Goal: Check status: Check status

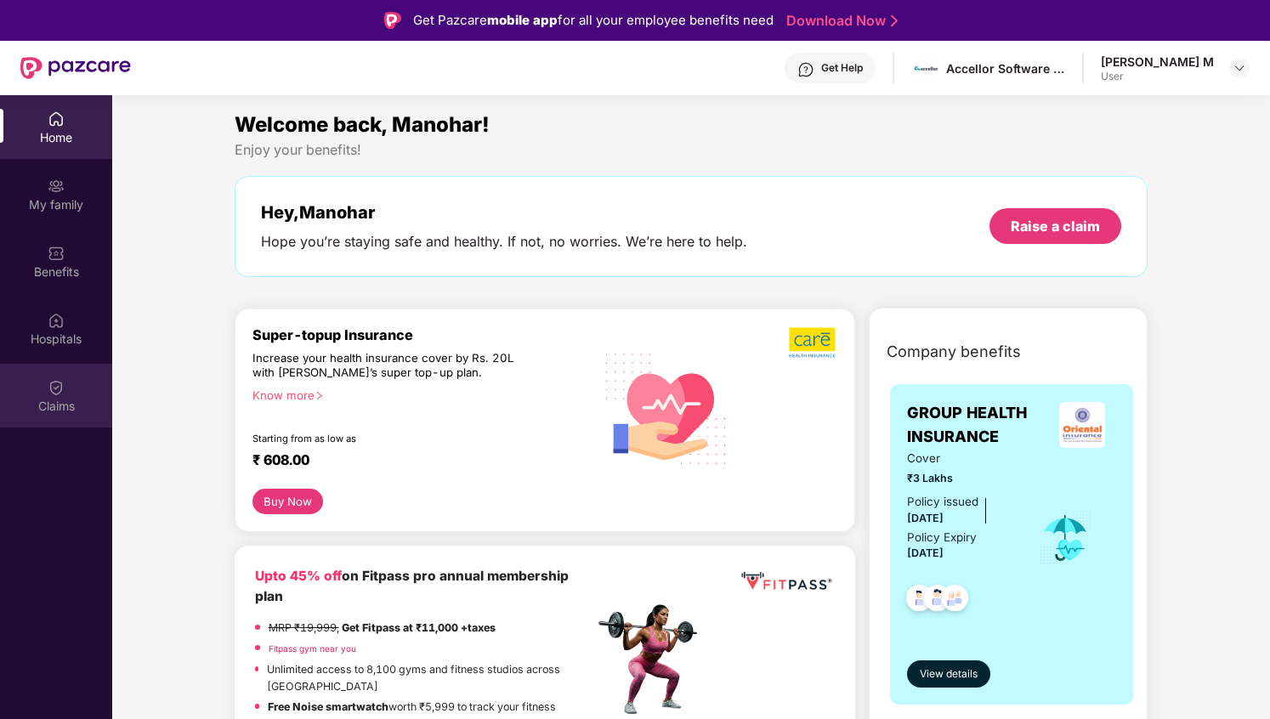
click at [75, 404] on div "Claims" at bounding box center [56, 406] width 112 height 17
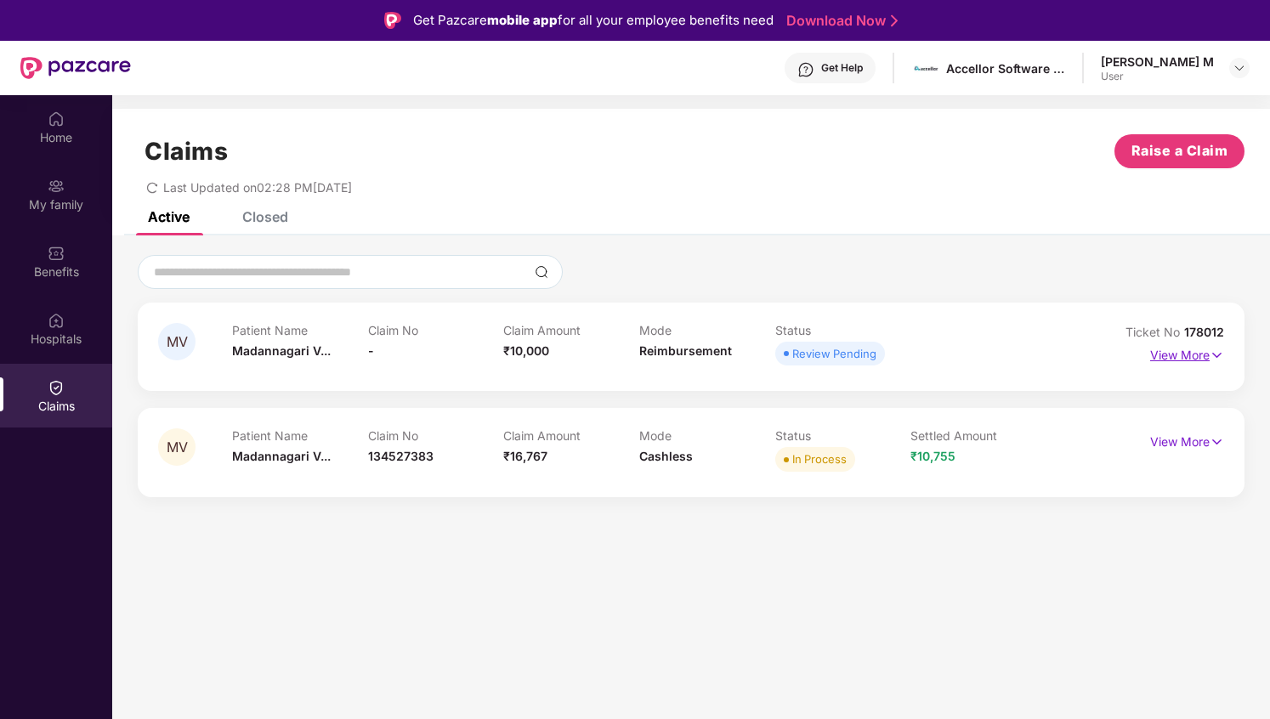
click at [1212, 352] on img at bounding box center [1216, 355] width 14 height 19
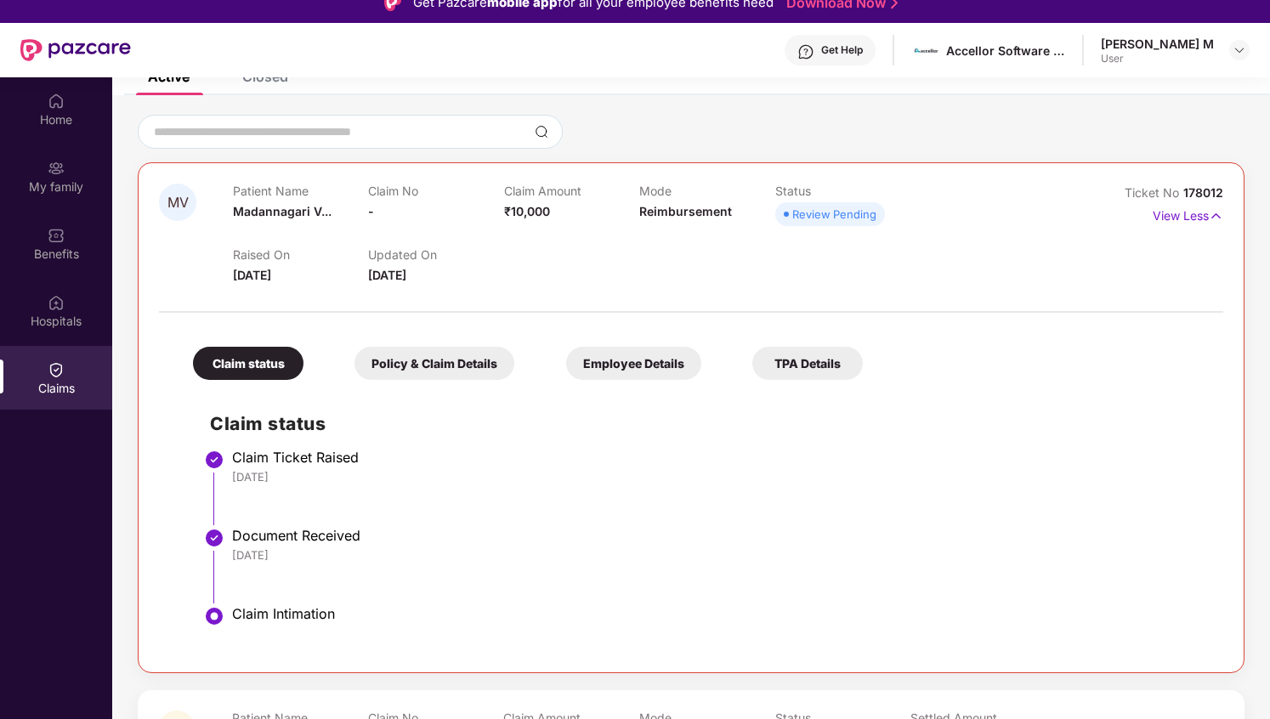
scroll to position [28, 0]
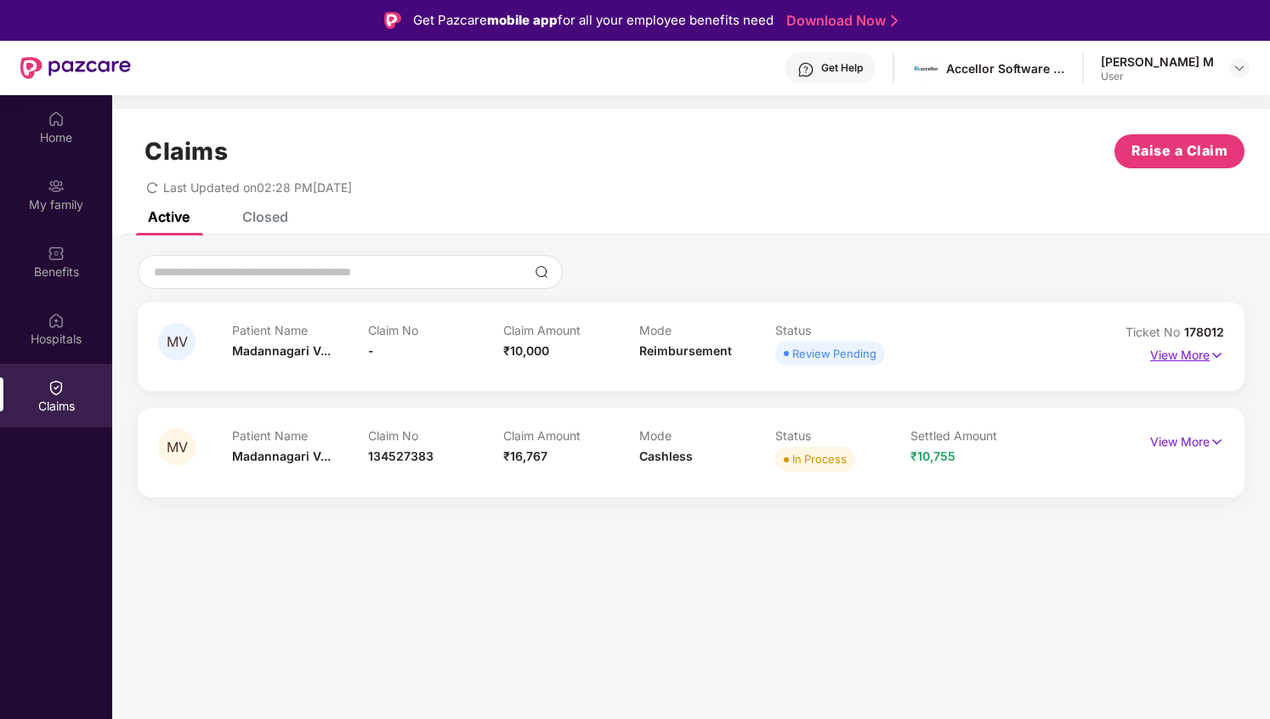
click at [1168, 359] on p "View More" at bounding box center [1187, 353] width 74 height 23
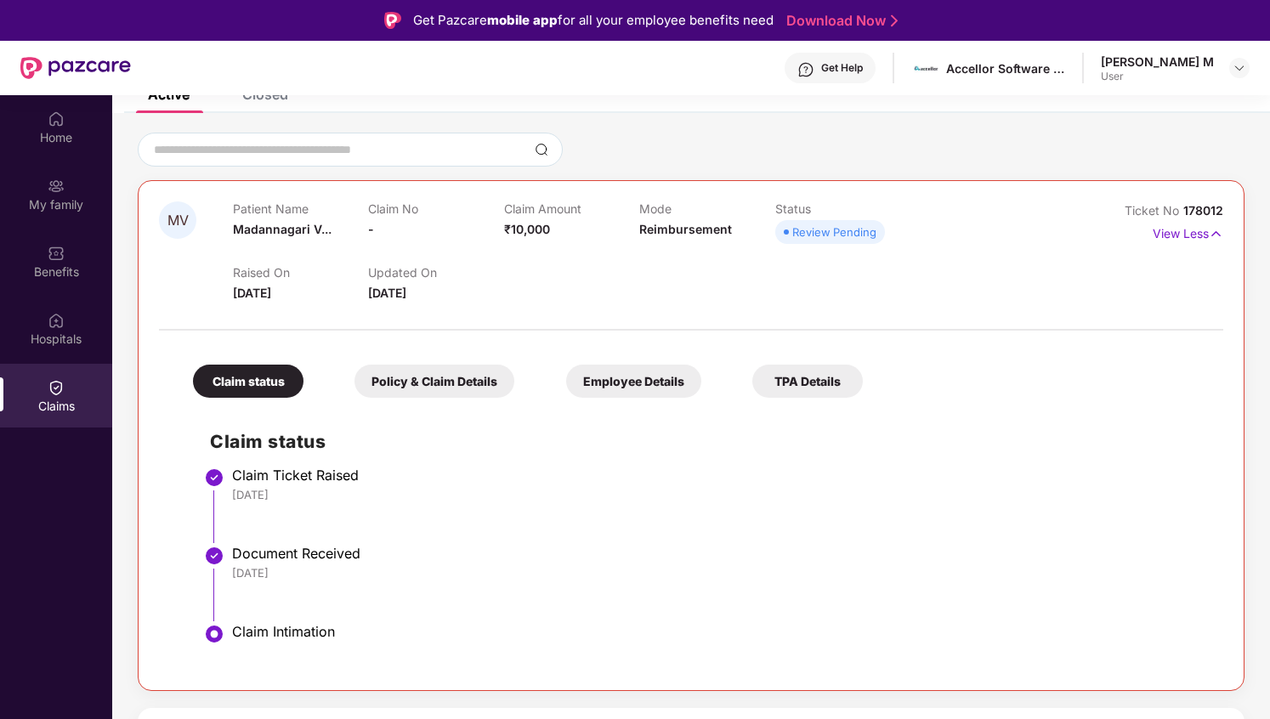
scroll to position [21, 0]
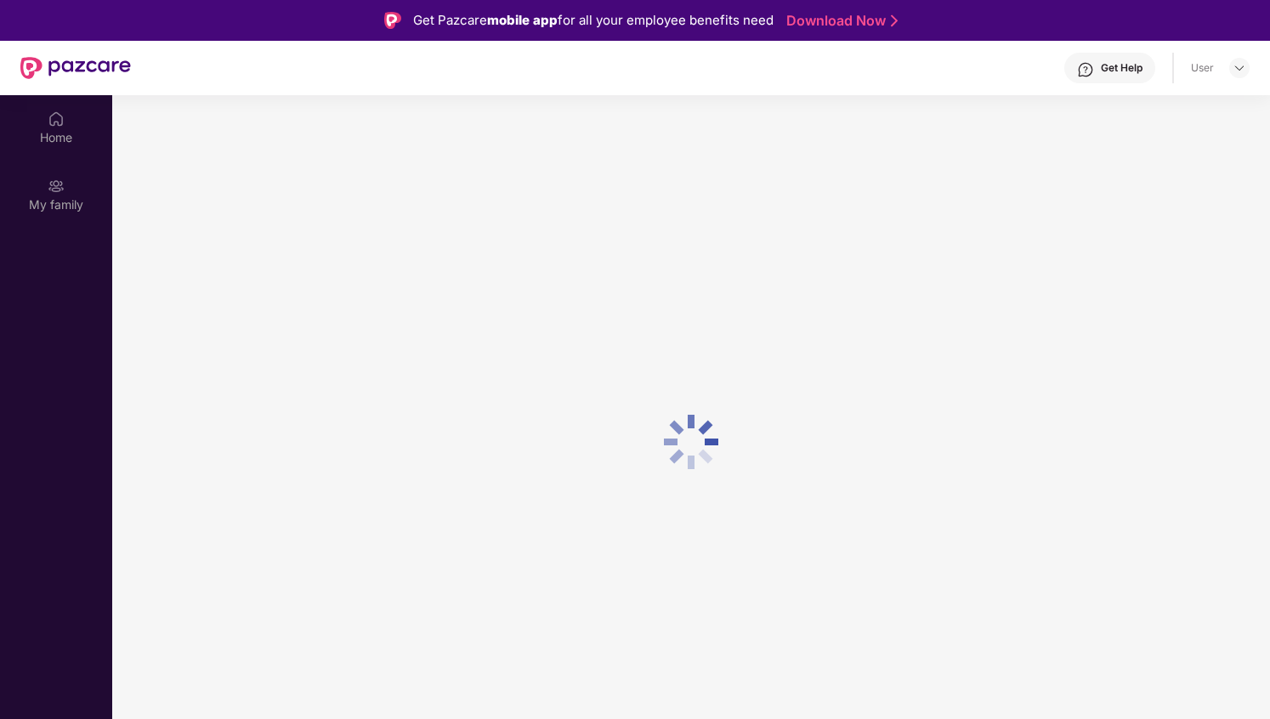
scroll to position [21, 0]
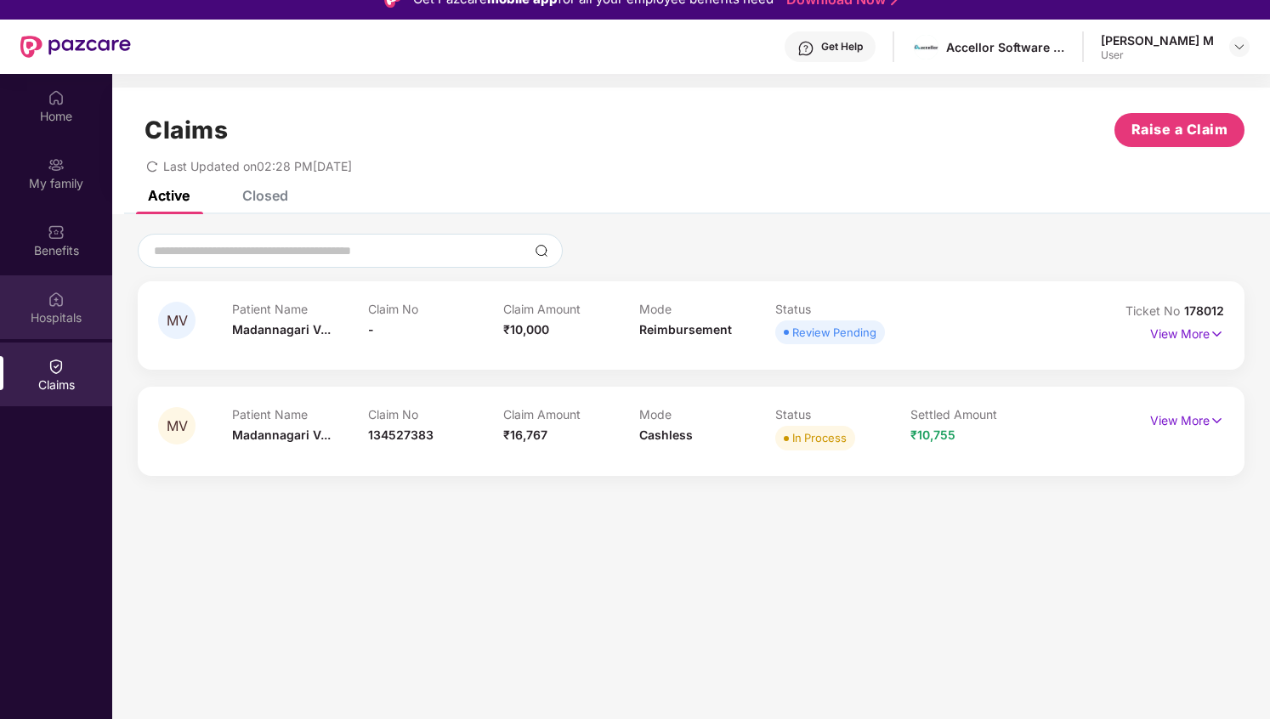
click at [63, 306] on img at bounding box center [56, 299] width 17 height 17
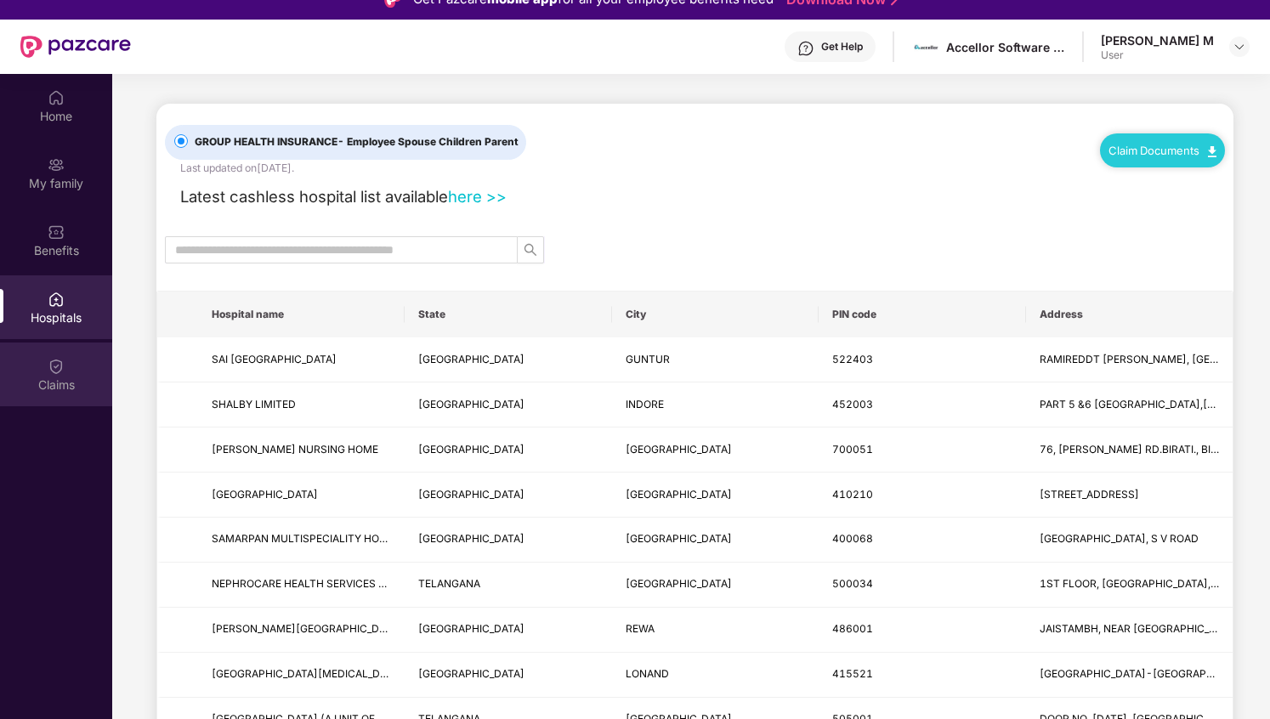
click at [62, 346] on div "Claims" at bounding box center [56, 374] width 112 height 64
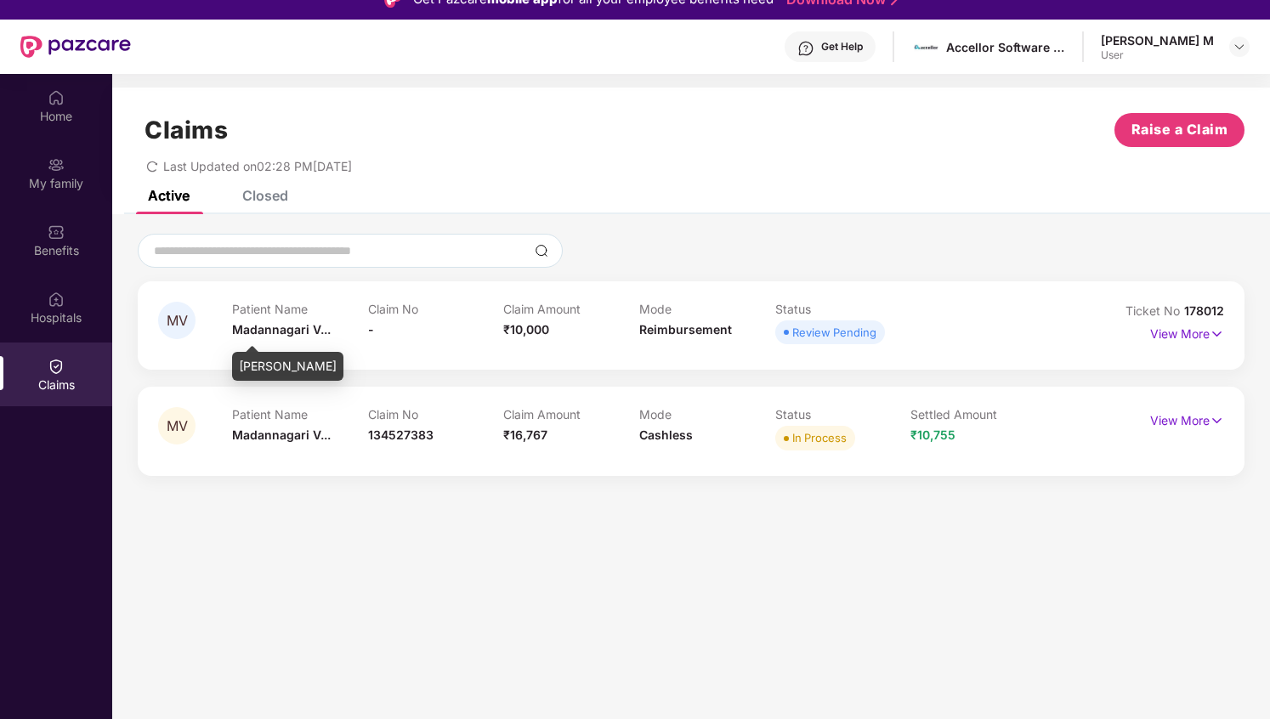
click at [303, 329] on span "Madannagari V..." at bounding box center [281, 329] width 99 height 14
click at [686, 332] on span "Reimbursement" at bounding box center [685, 329] width 93 height 14
click at [825, 328] on div "Review Pending" at bounding box center [834, 332] width 84 height 17
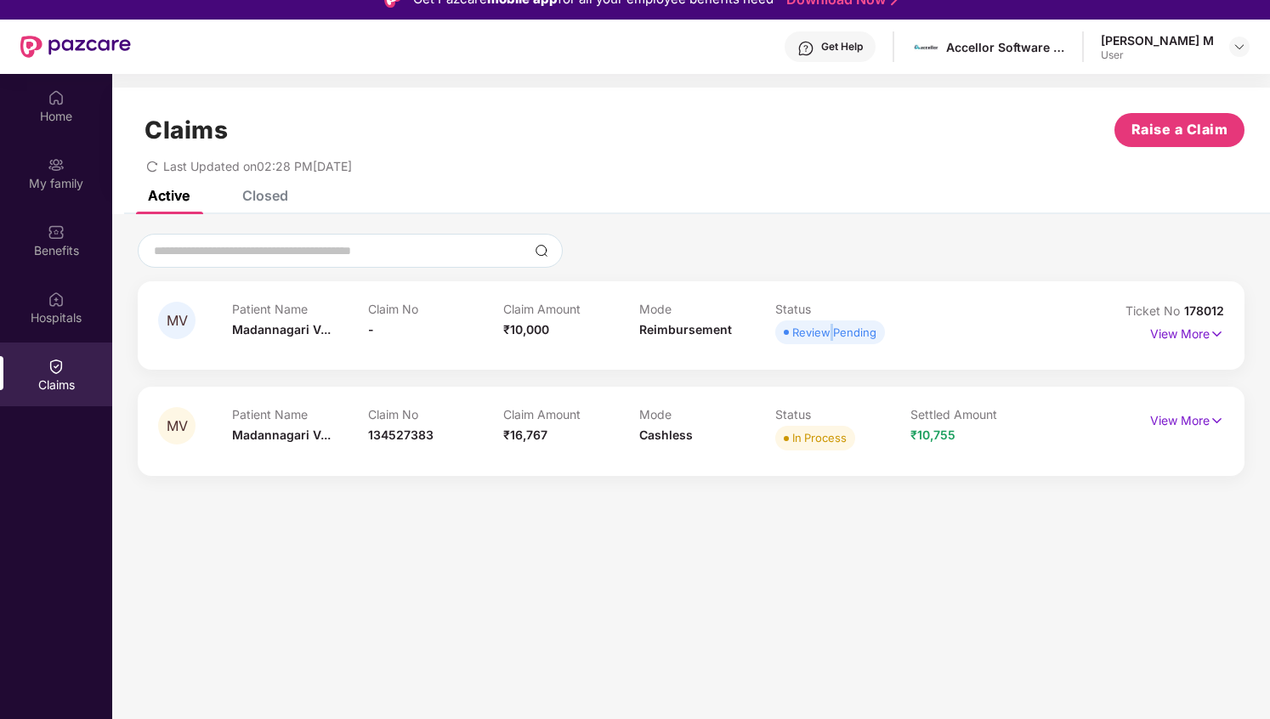
click at [825, 328] on div "Review Pending" at bounding box center [834, 332] width 84 height 17
click at [1172, 337] on p "View More" at bounding box center [1187, 331] width 74 height 23
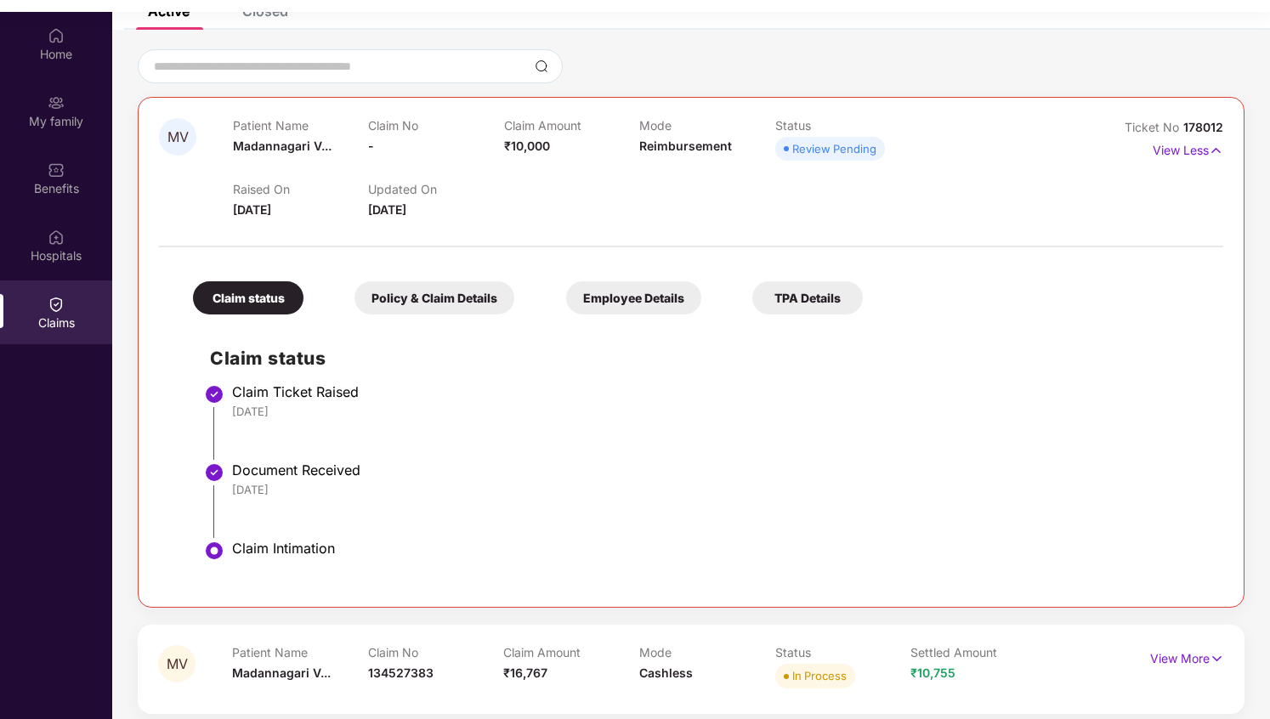
scroll to position [95, 0]
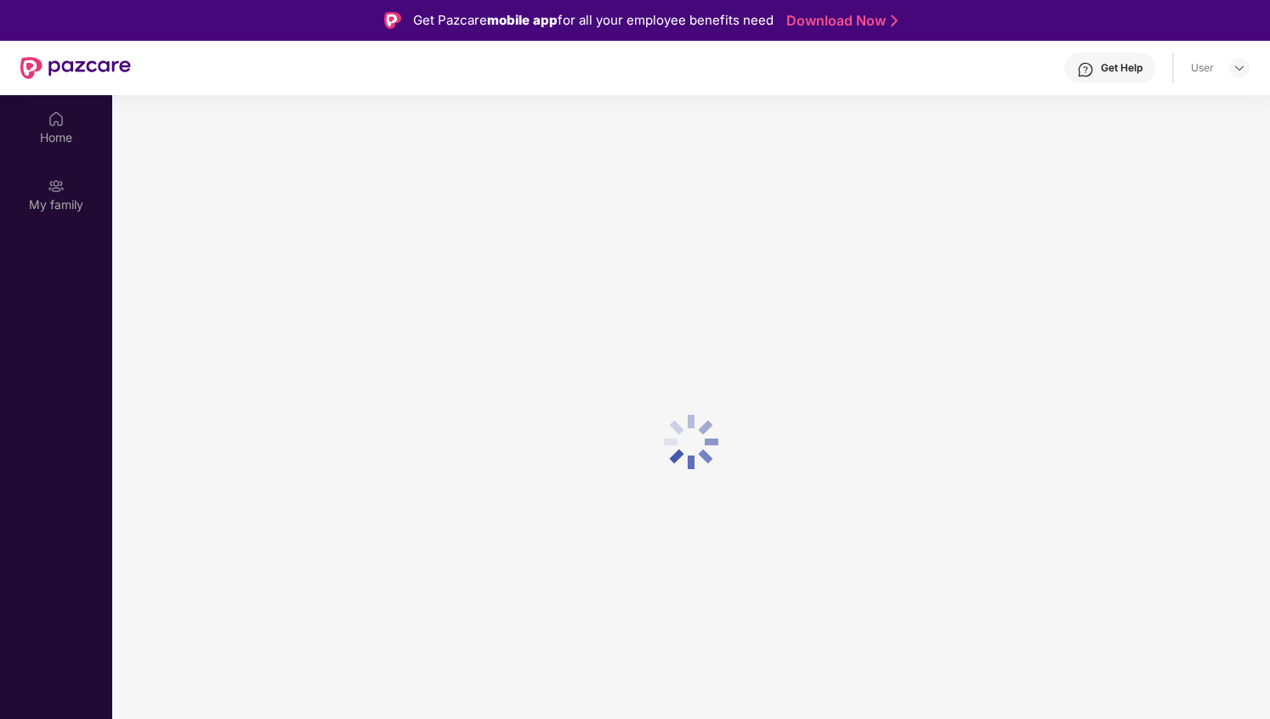
scroll to position [95, 0]
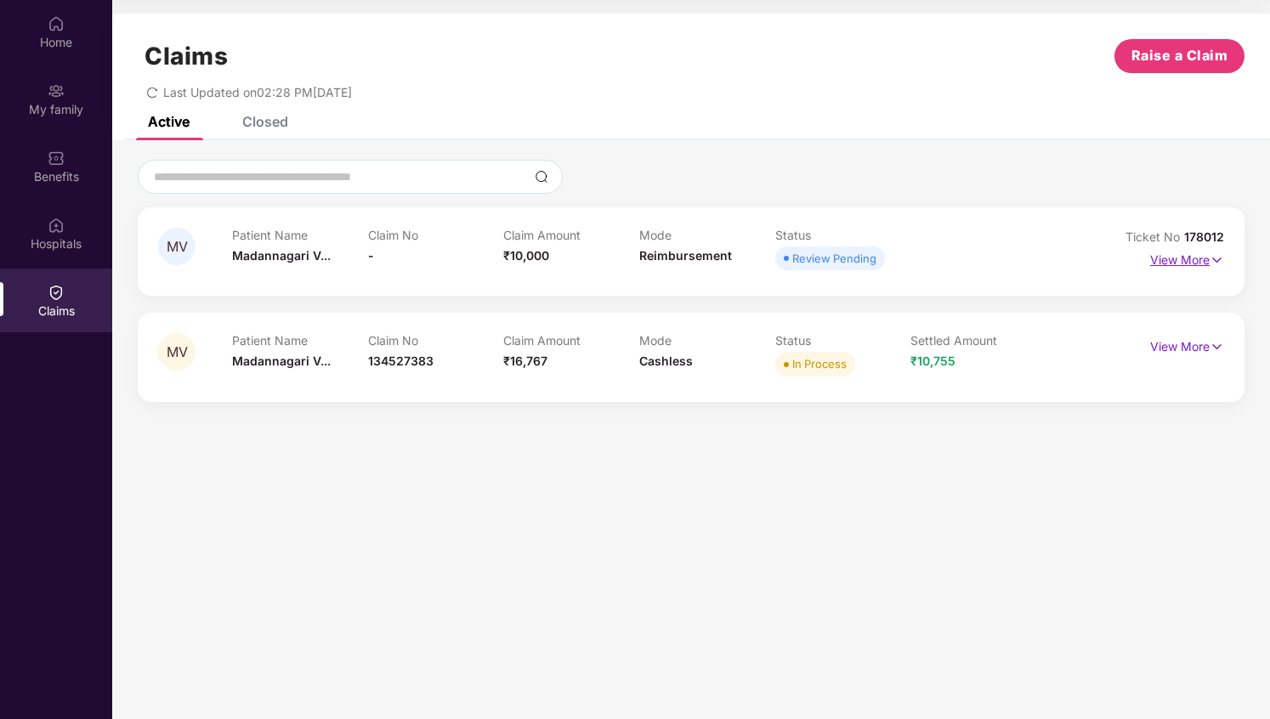
click at [1197, 261] on p "View More" at bounding box center [1187, 257] width 74 height 23
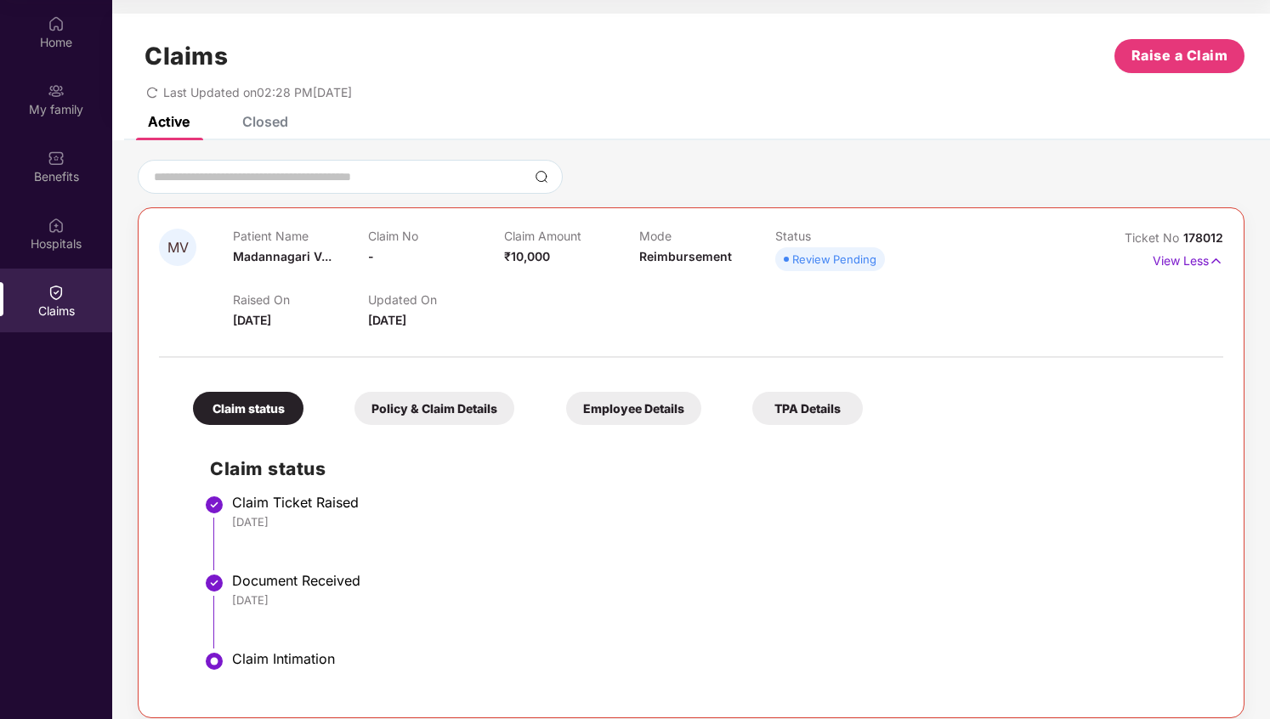
click at [433, 421] on div "Policy & Claim Details" at bounding box center [434, 408] width 160 height 33
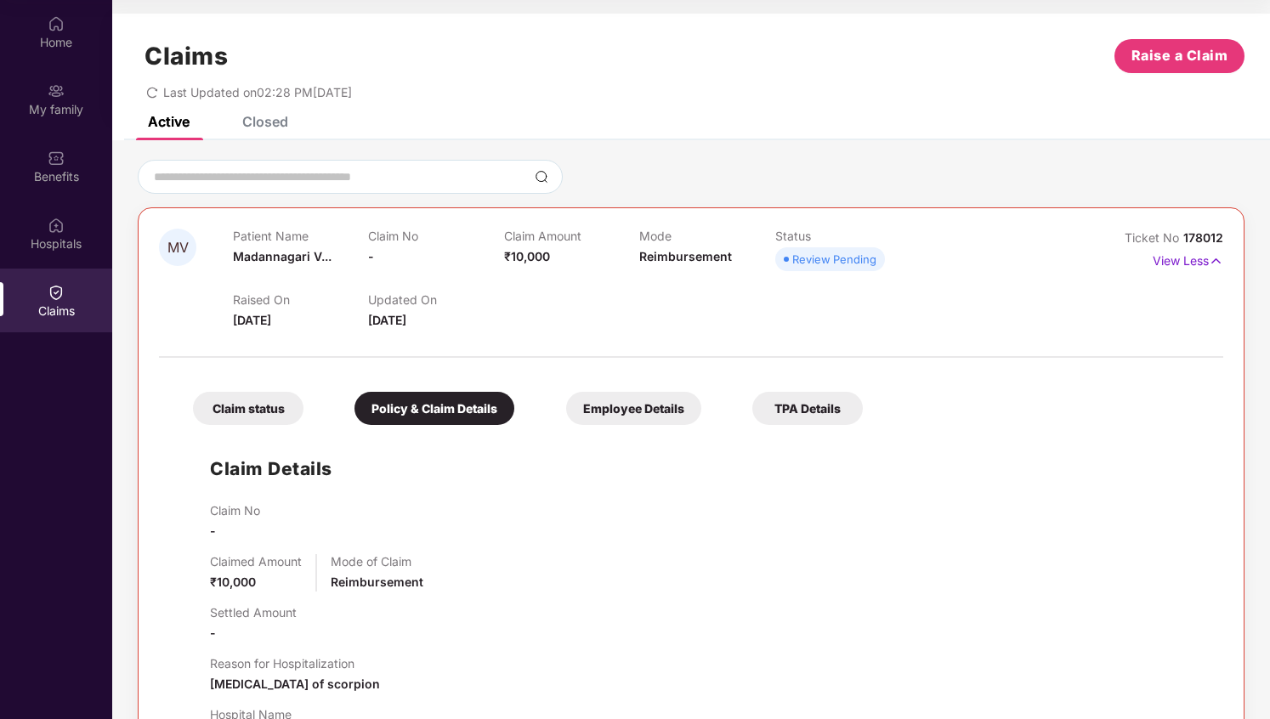
click at [623, 389] on div "Claim status Policy & Claim Details Employee Details TPA Details" at bounding box center [519, 400] width 687 height 50
click at [623, 405] on div "Employee Details" at bounding box center [633, 408] width 135 height 33
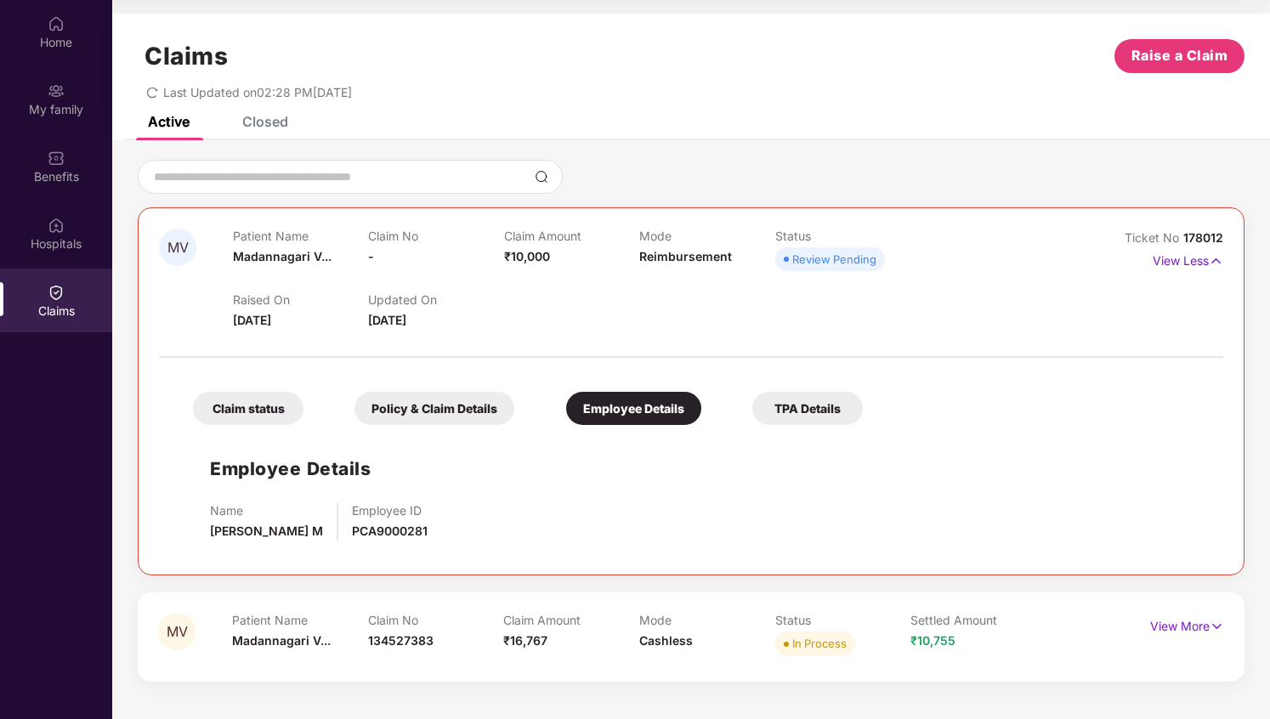
click at [793, 407] on div "TPA Details" at bounding box center [807, 408] width 110 height 33
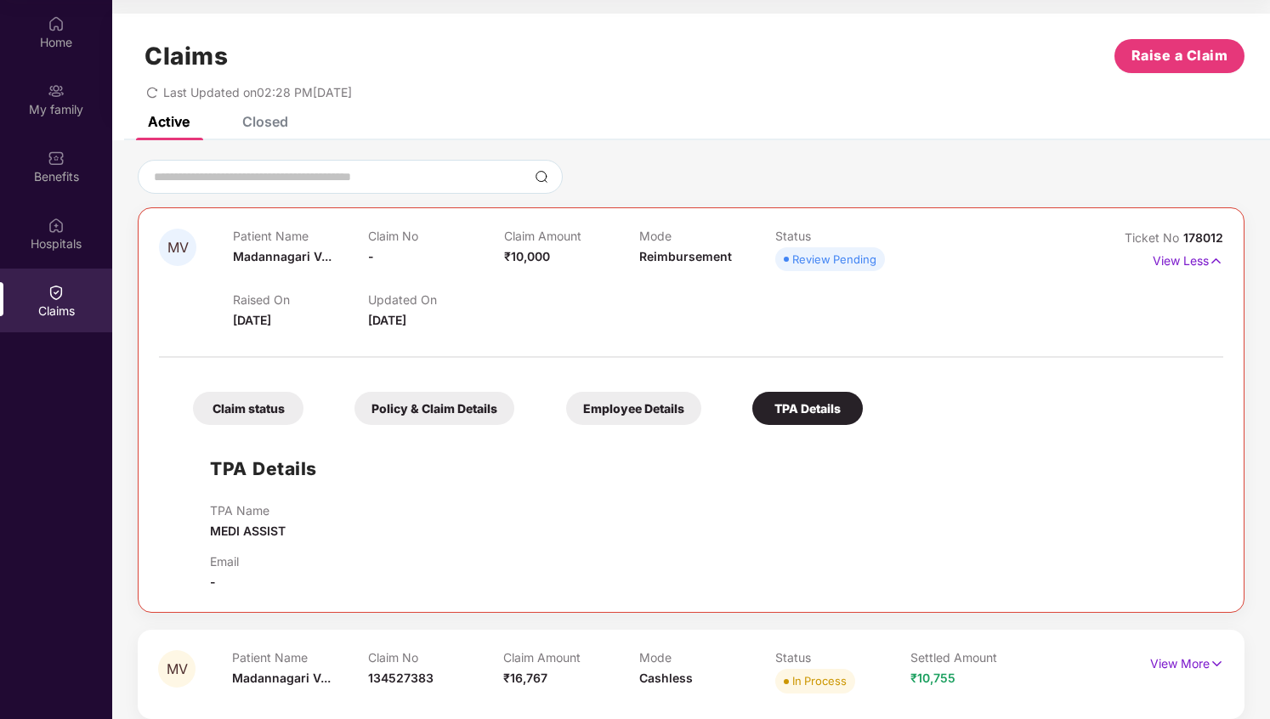
click at [627, 409] on div "Employee Details" at bounding box center [633, 408] width 135 height 33
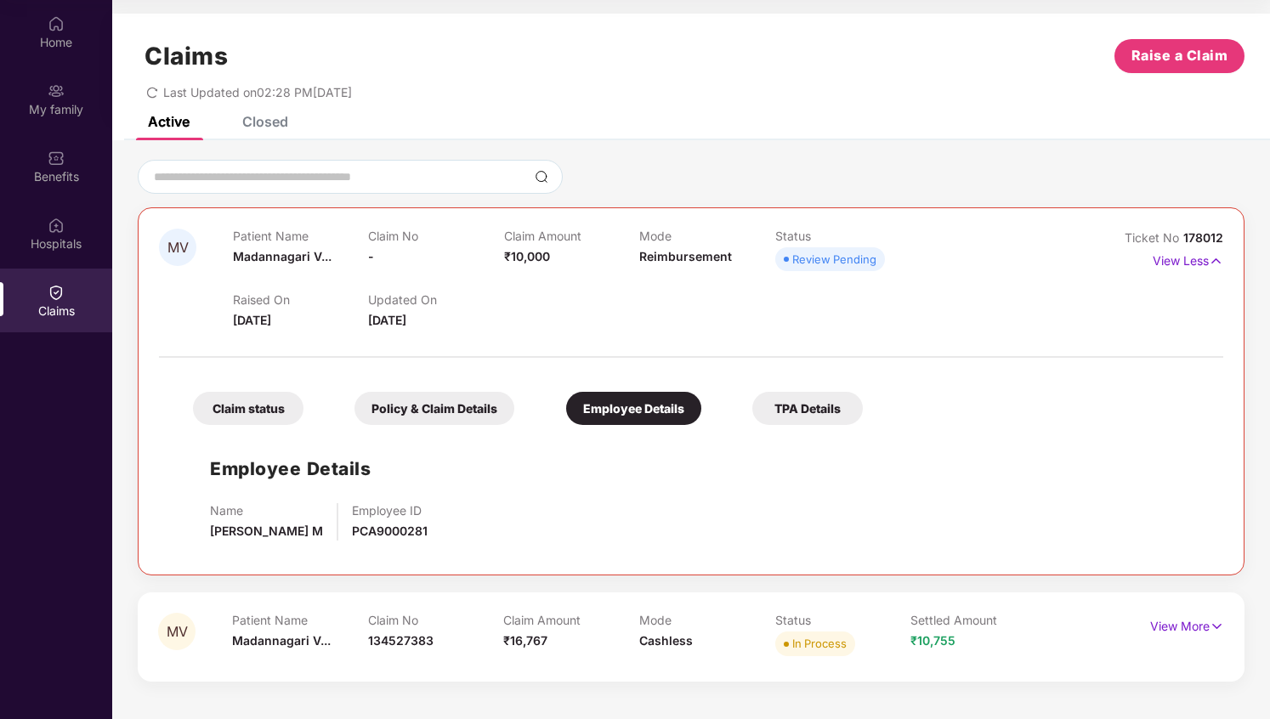
click at [444, 400] on div "Policy & Claim Details" at bounding box center [434, 408] width 160 height 33
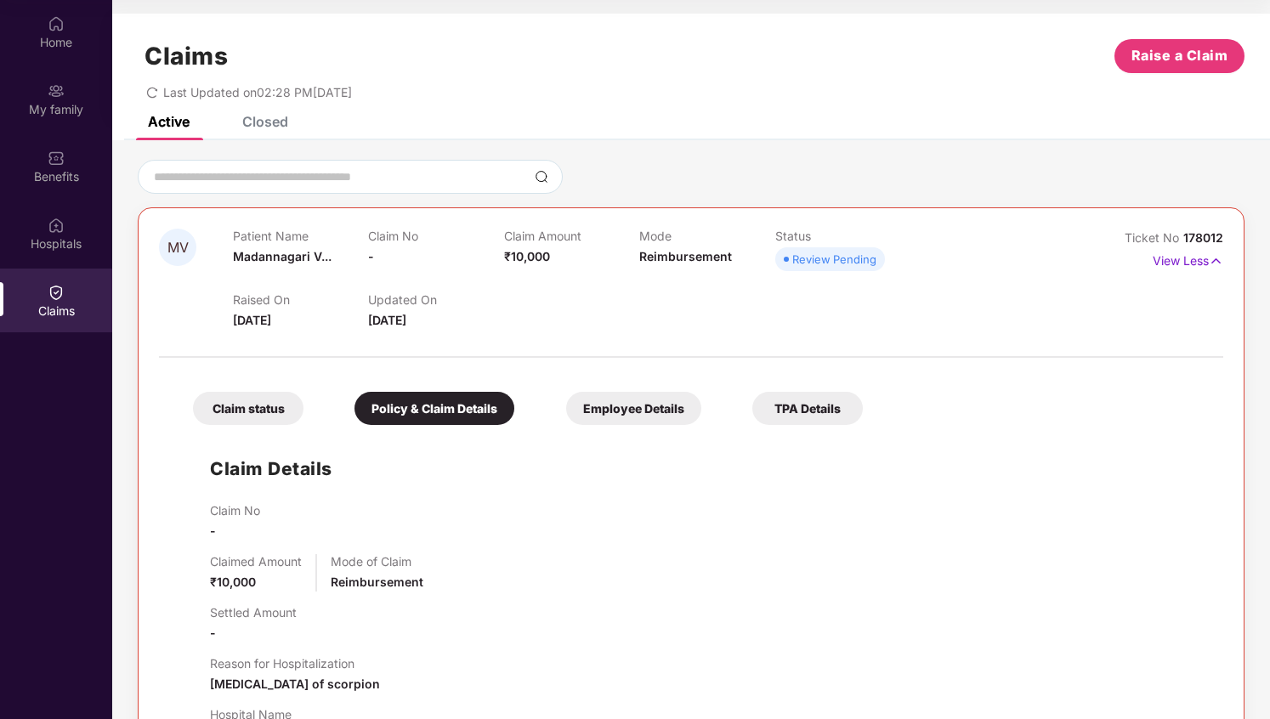
click at [269, 401] on div "Claim status" at bounding box center [248, 408] width 110 height 33
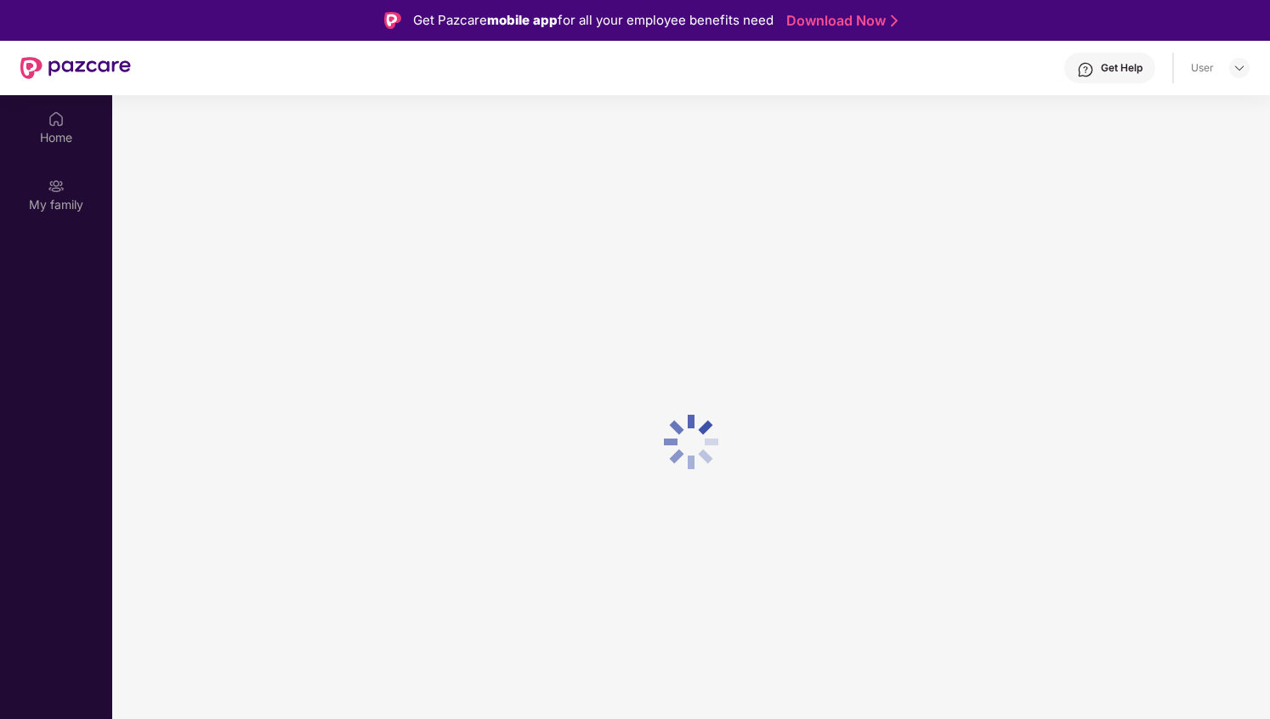
scroll to position [95, 0]
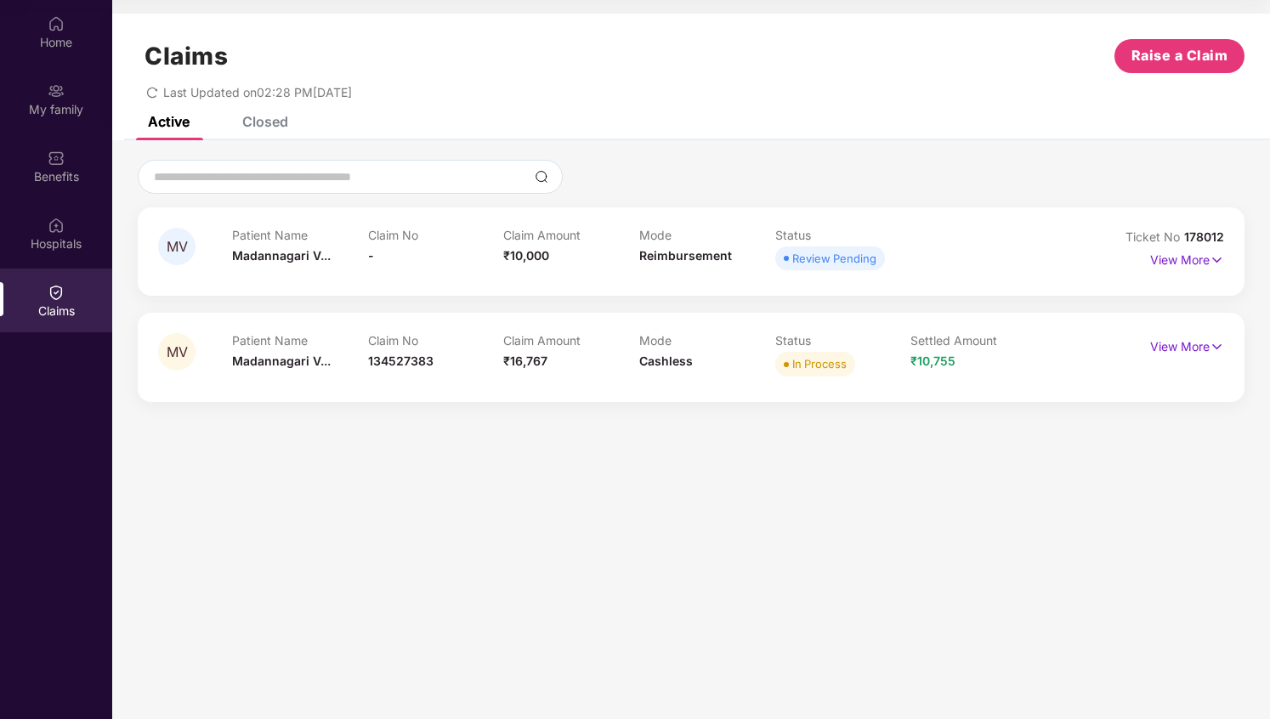
click at [934, 361] on span "₹10,755" at bounding box center [932, 360] width 45 height 14
click at [1185, 263] on p "View More" at bounding box center [1187, 257] width 74 height 23
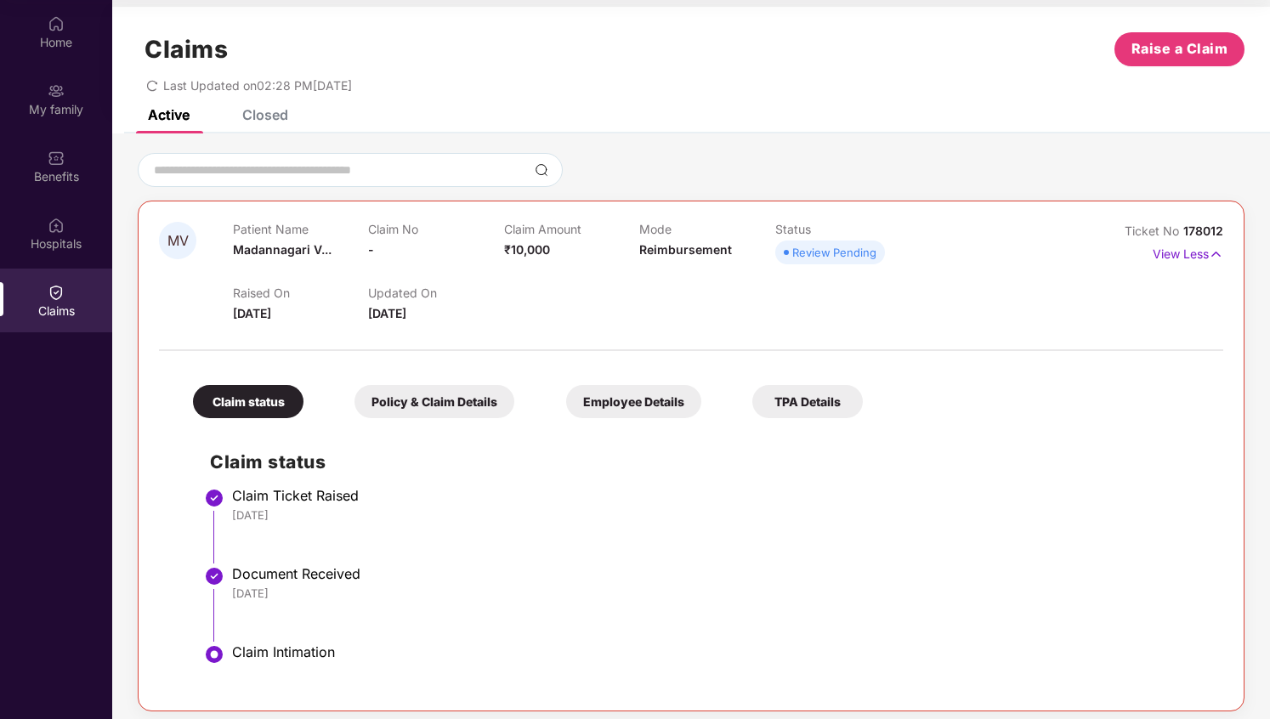
scroll to position [0, 0]
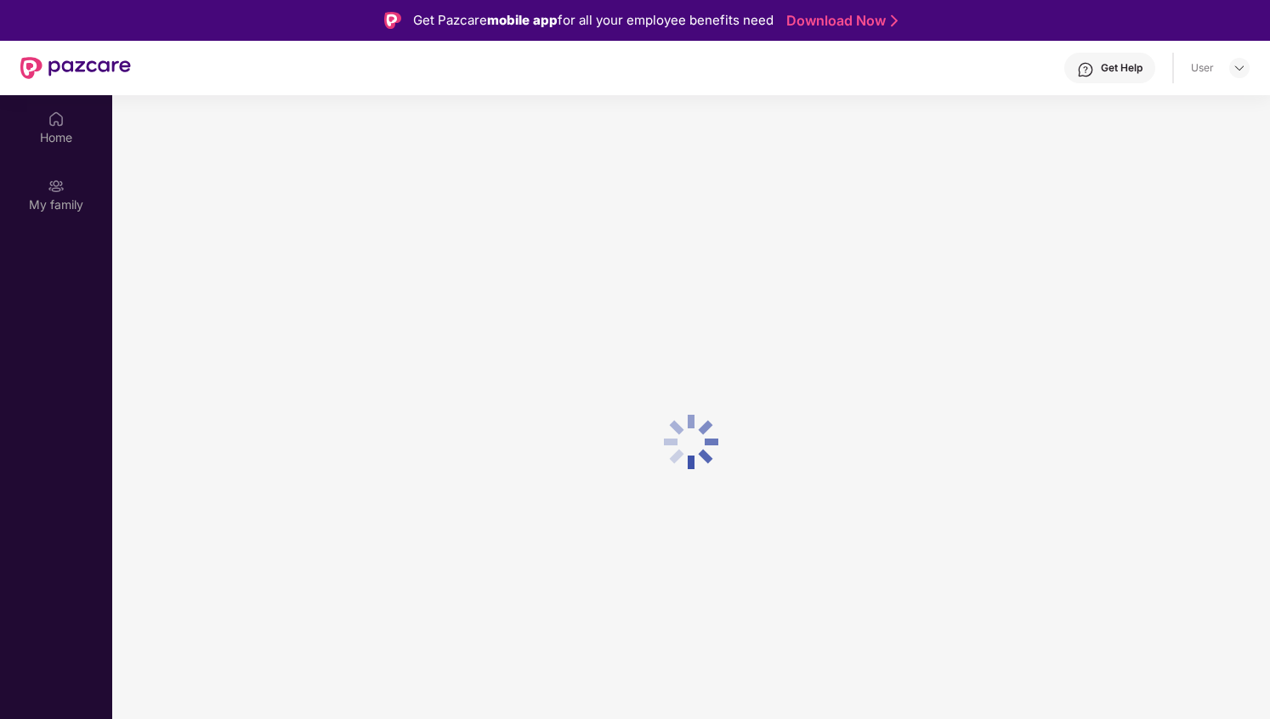
scroll to position [95, 0]
